Goal: Transaction & Acquisition: Book appointment/travel/reservation

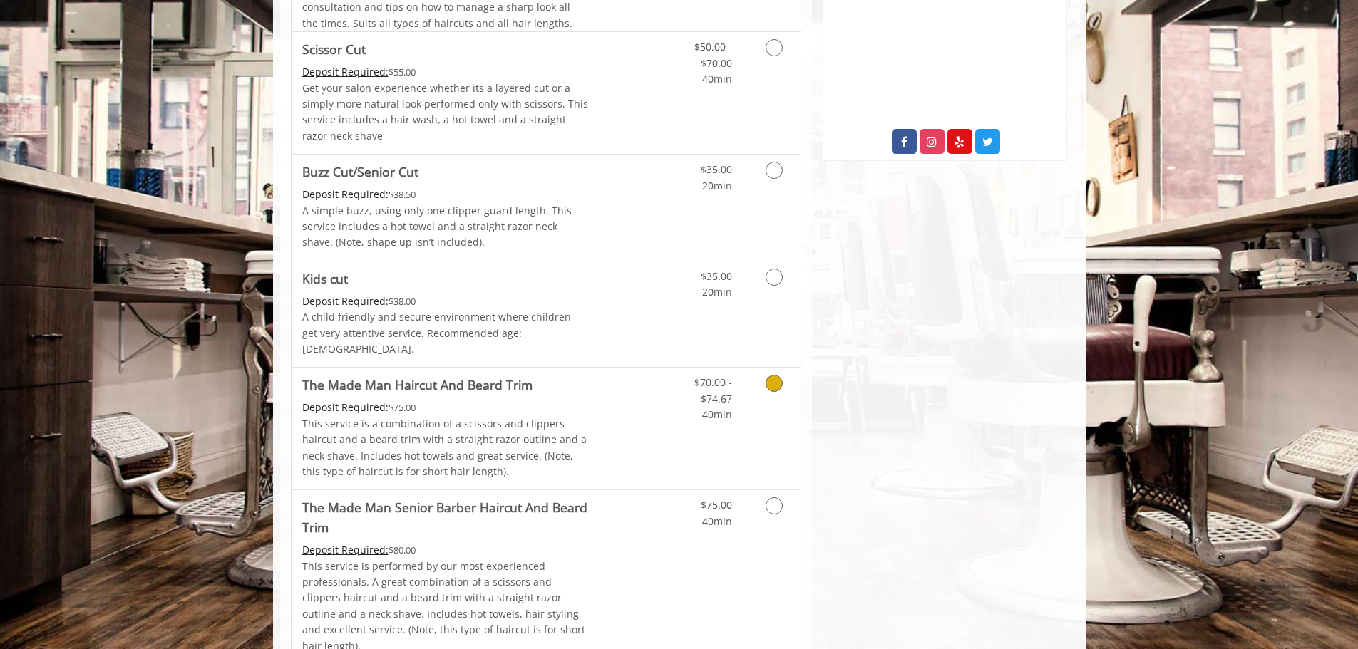
scroll to position [90, 0]
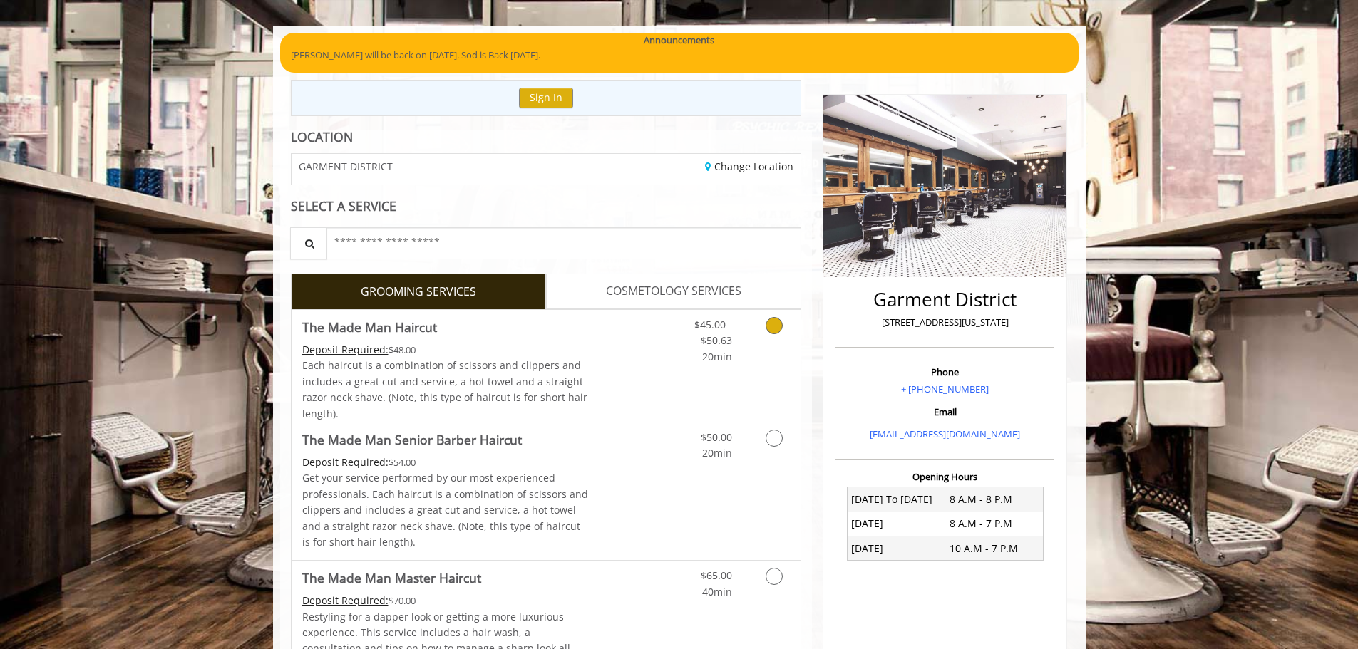
click at [756, 344] on link "Grooming services" at bounding box center [771, 337] width 36 height 55
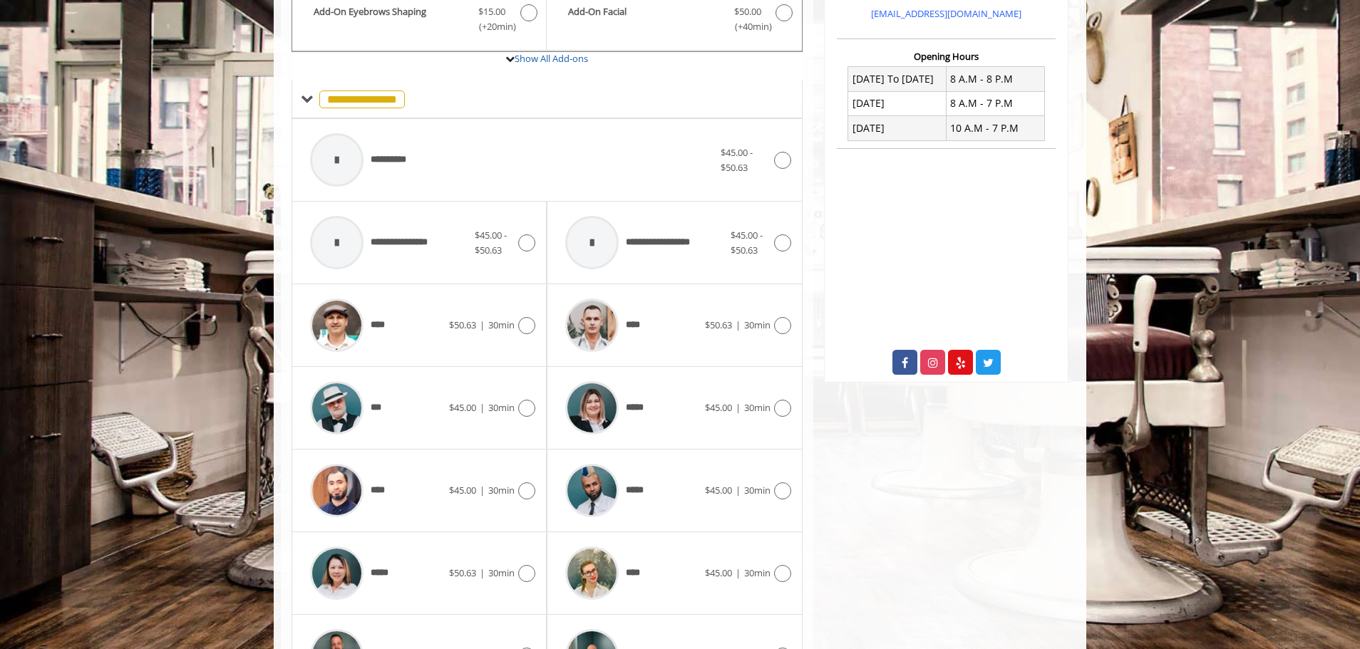
scroll to position [609, 0]
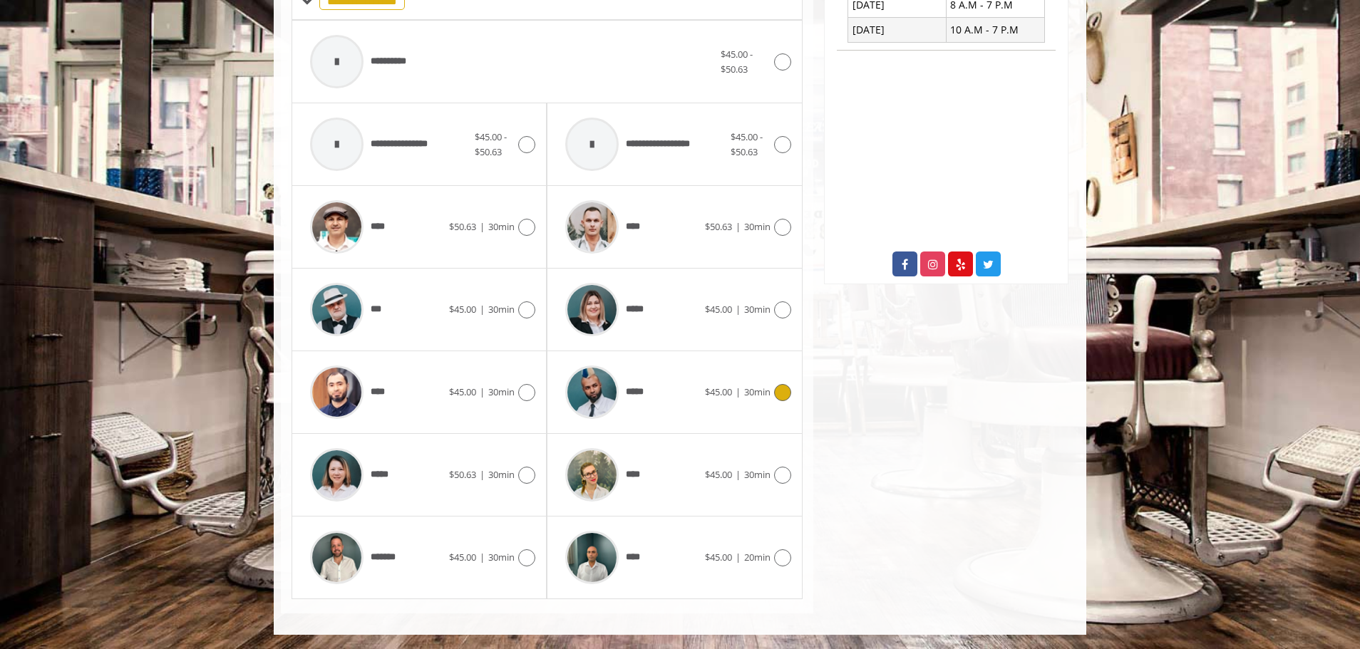
click at [718, 385] on span "$45.00 | 30min" at bounding box center [738, 392] width 66 height 15
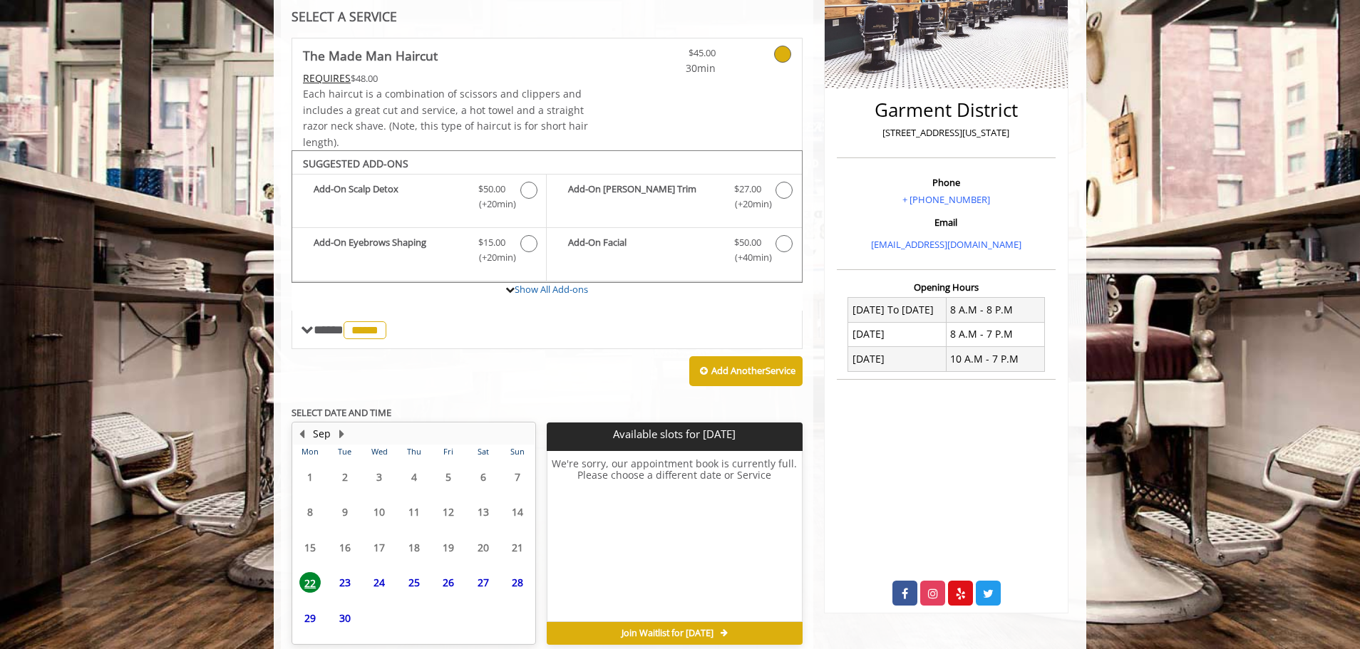
scroll to position [346, 0]
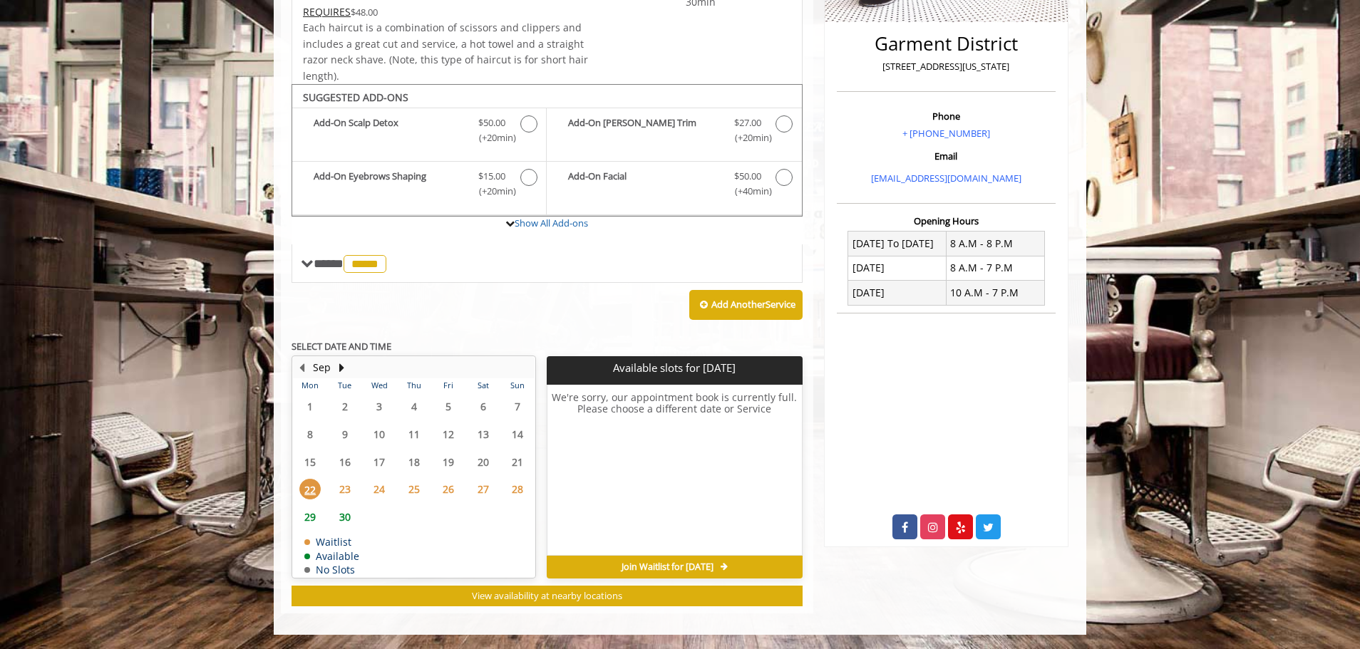
click at [355, 485] on span "23" at bounding box center [344, 489] width 21 height 21
click at [374, 490] on span "24" at bounding box center [378, 489] width 21 height 21
click at [330, 493] on div "23" at bounding box center [344, 489] width 29 height 21
click at [316, 491] on span "22" at bounding box center [309, 489] width 21 height 21
